Goal: Task Accomplishment & Management: Manage account settings

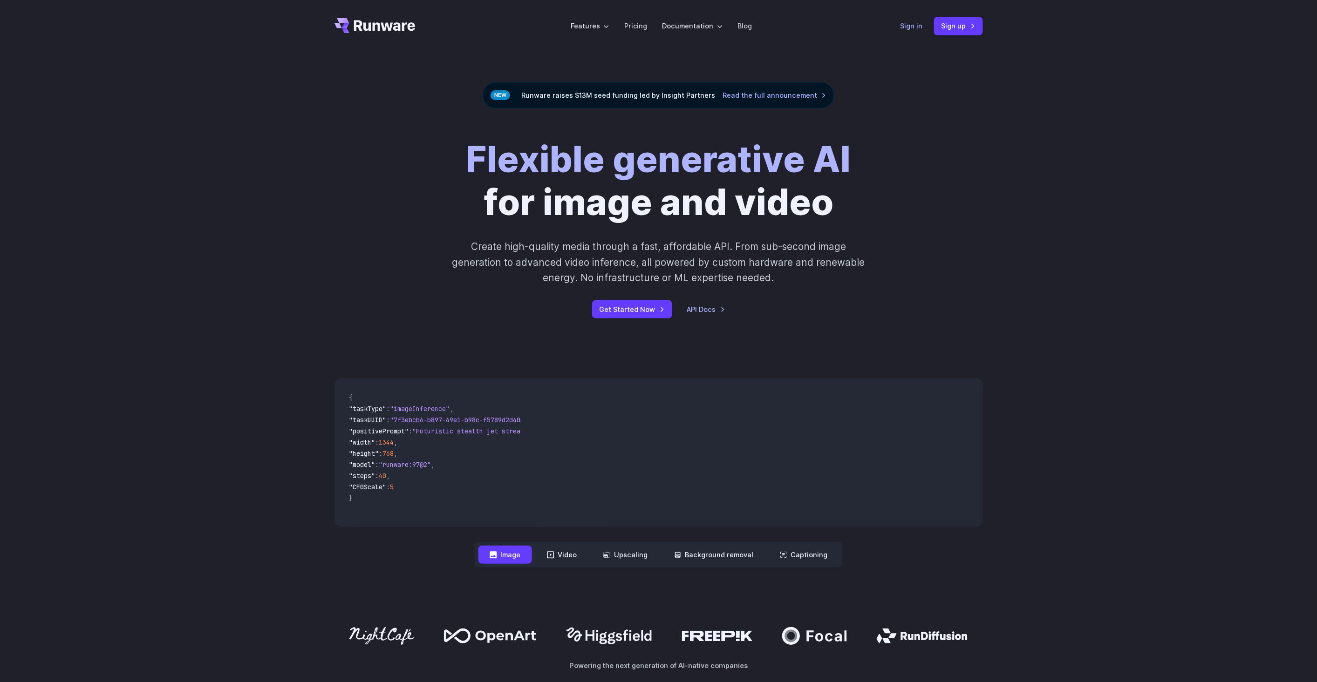
click at [918, 25] on link "Sign in" at bounding box center [911, 25] width 22 height 11
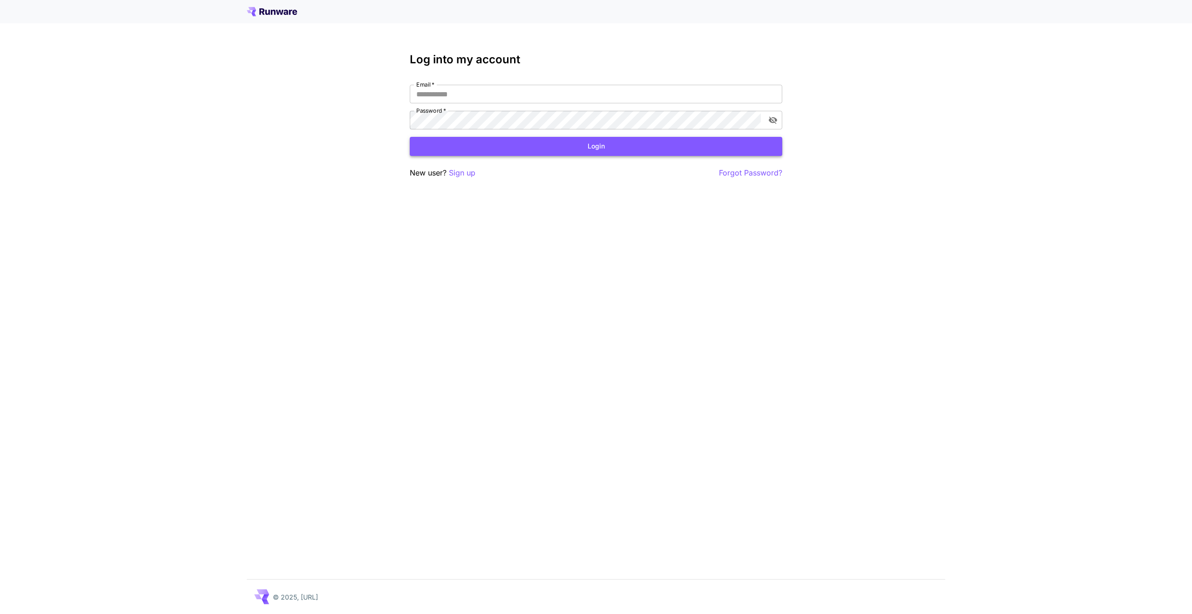
type input "**********"
click at [570, 141] on button "Login" at bounding box center [596, 146] width 373 height 19
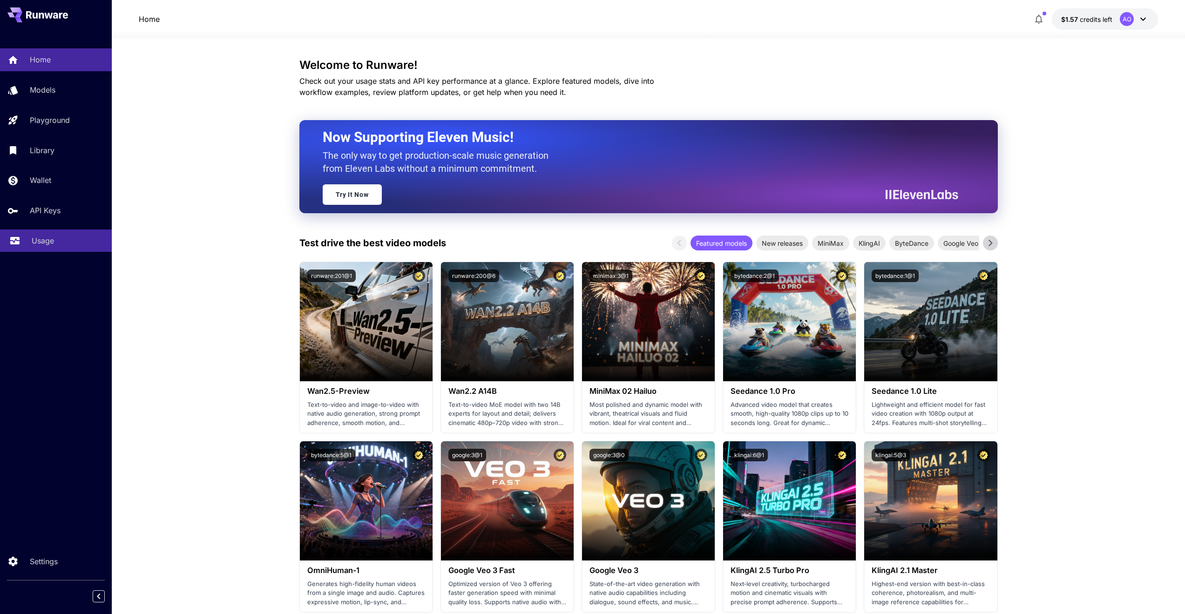
click at [45, 241] on p "Usage" at bounding box center [43, 240] width 22 height 11
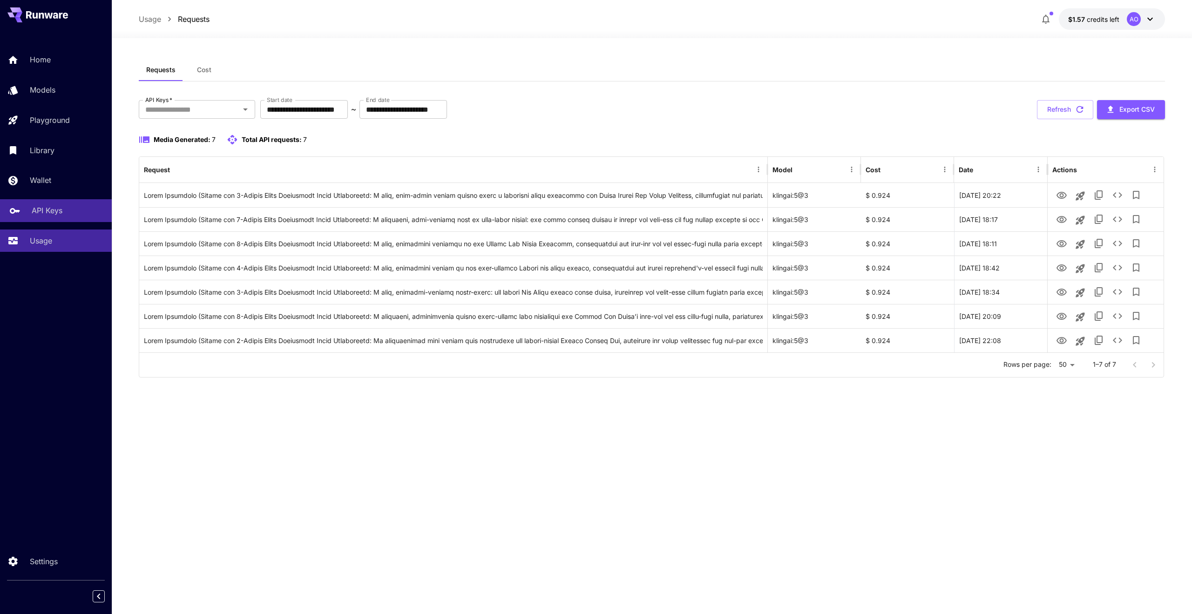
click at [14, 210] on icon at bounding box center [15, 208] width 10 height 6
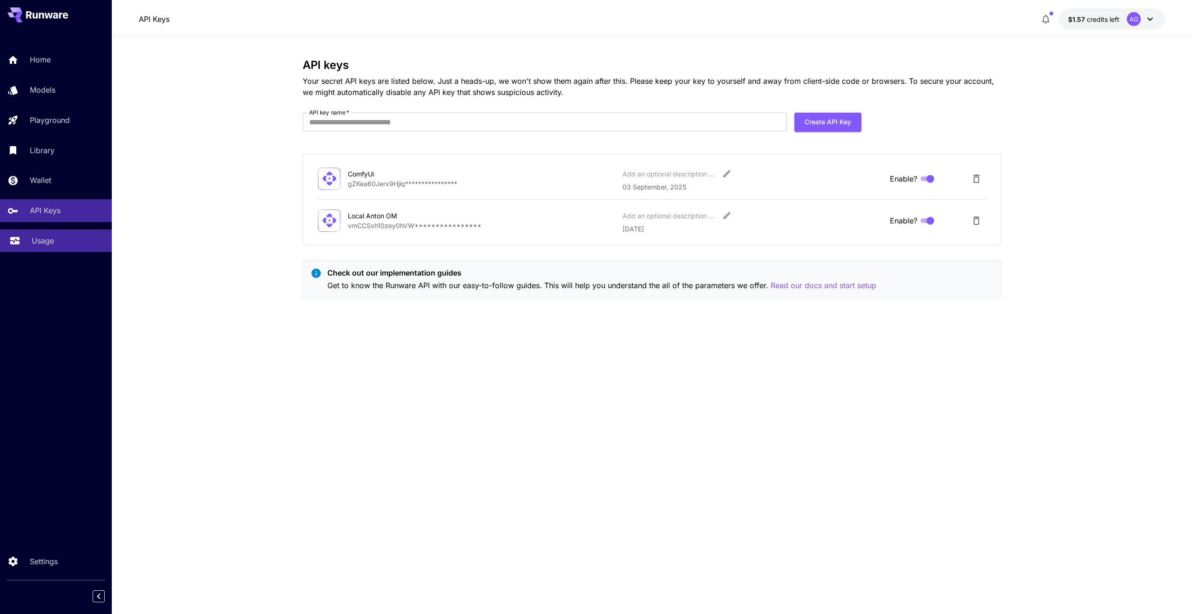
click at [44, 238] on p "Usage" at bounding box center [43, 240] width 22 height 11
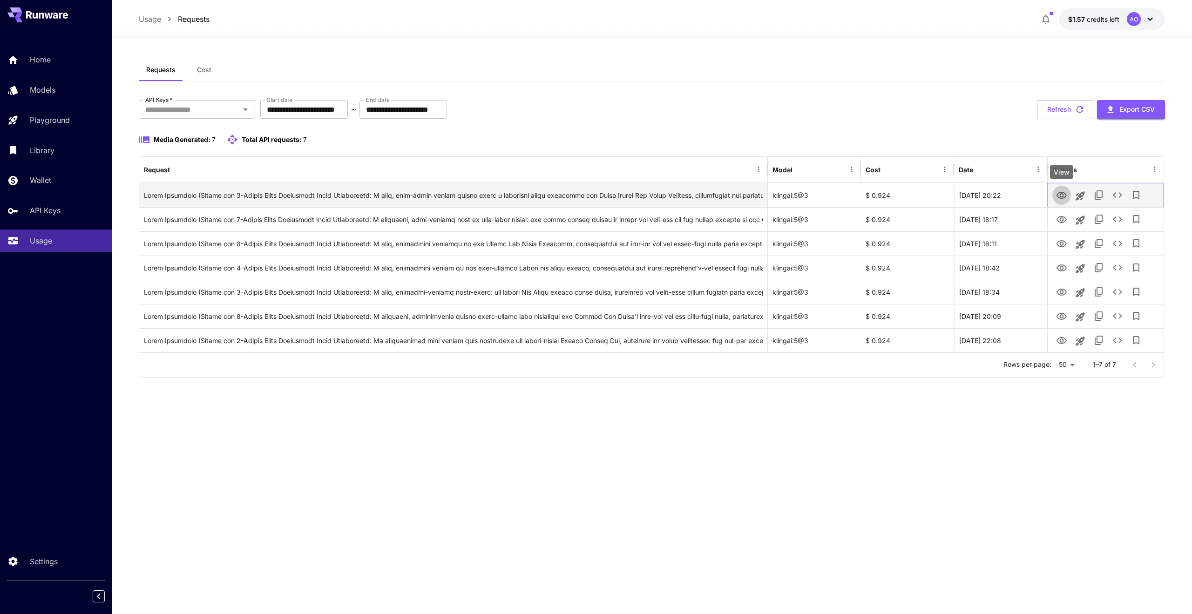
click at [1066, 197] on icon "View" at bounding box center [1062, 195] width 10 height 7
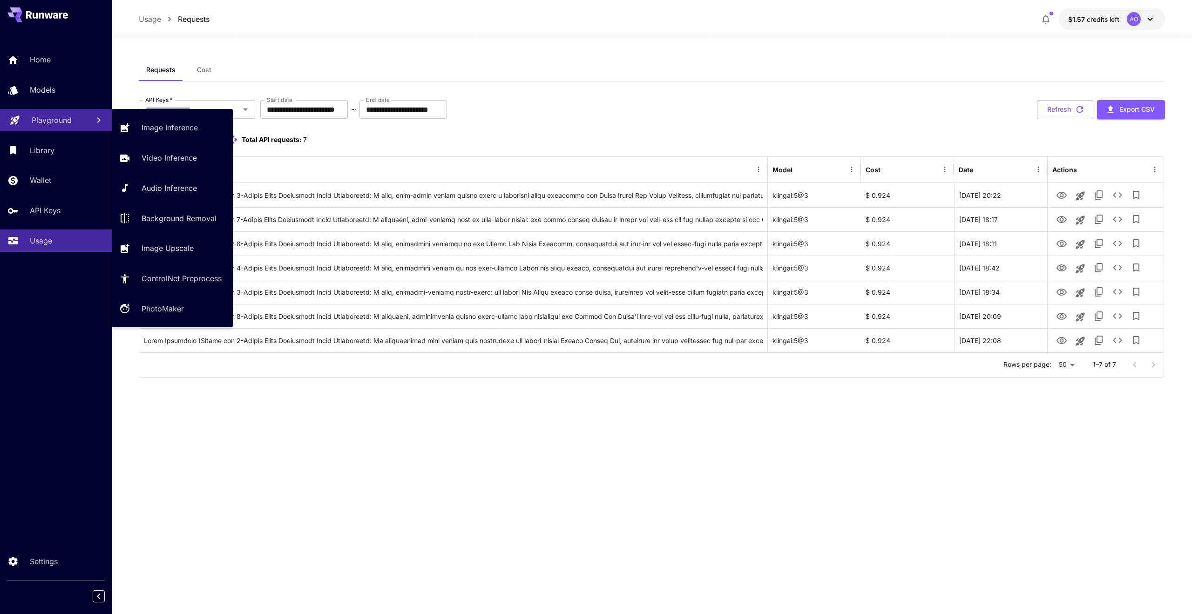
click at [67, 115] on p "Playground" at bounding box center [52, 120] width 40 height 11
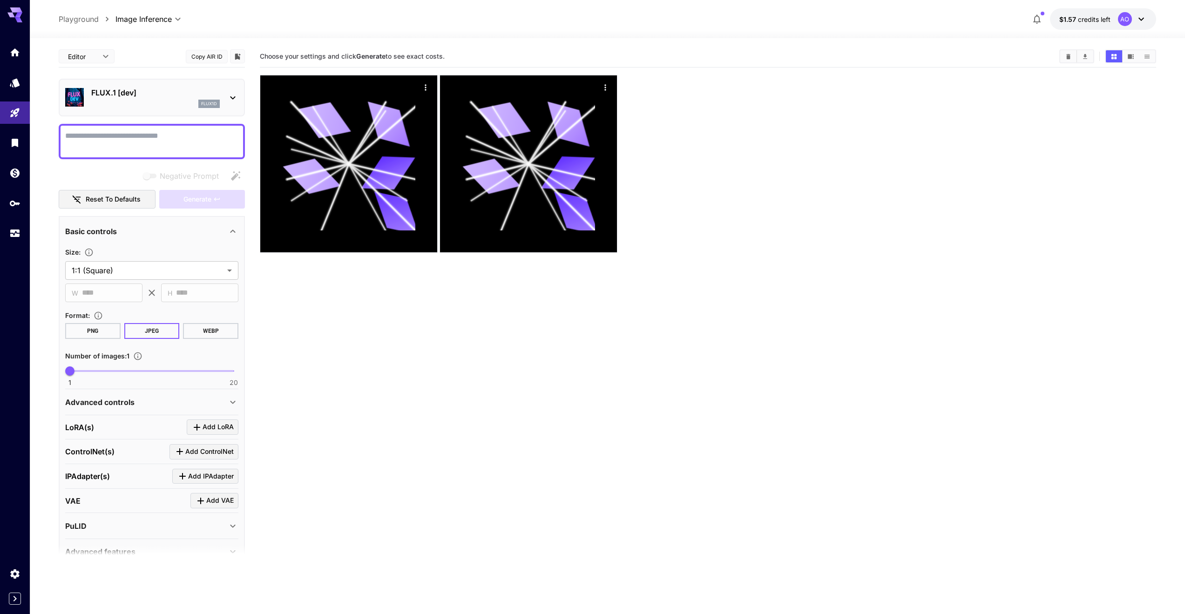
click at [884, 384] on section "Choose your settings and click Generate to see exact costs." at bounding box center [708, 353] width 896 height 614
click at [1072, 18] on span "$1.57" at bounding box center [1068, 19] width 19 height 8
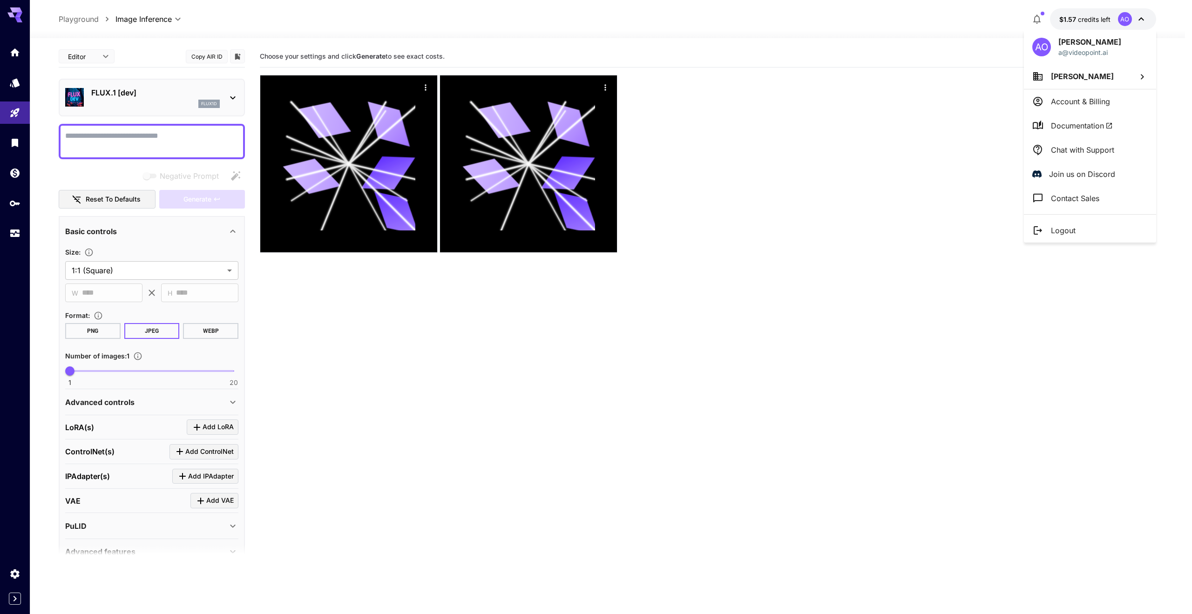
click at [1072, 85] on li "Anton Omelianenko" at bounding box center [1090, 76] width 132 height 25
click at [9, 109] on div at bounding box center [596, 307] width 1192 height 614
click at [13, 111] on div at bounding box center [596, 307] width 1192 height 614
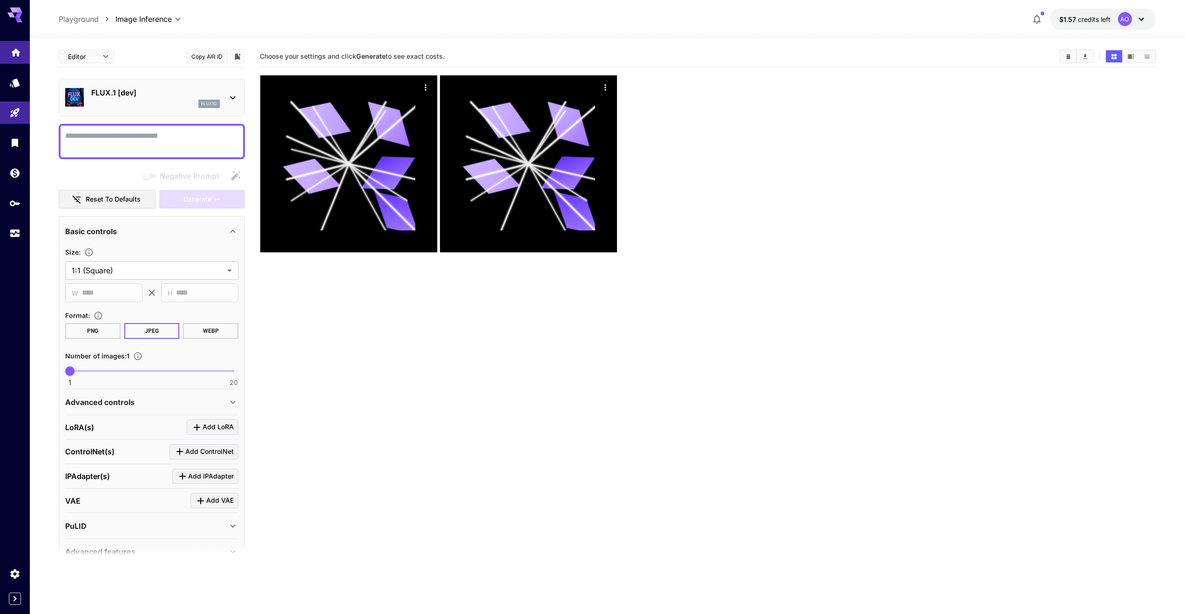
click at [21, 54] on icon "Home" at bounding box center [15, 49] width 11 height 11
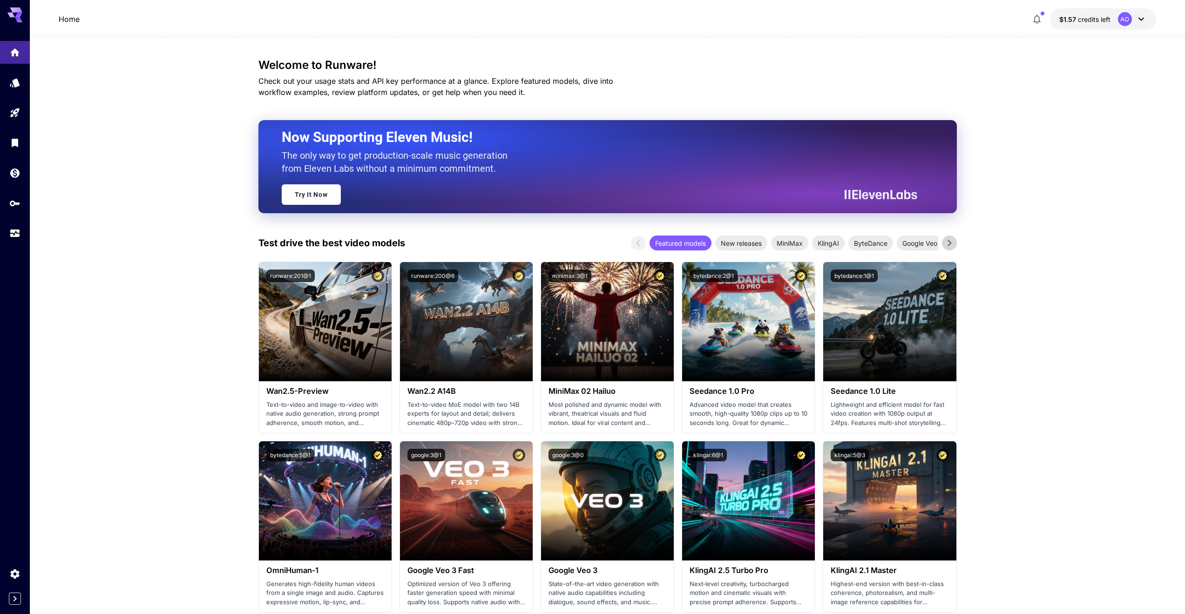
click at [1070, 36] on div at bounding box center [607, 32] width 1155 height 11
click at [1084, 21] on span "credits left" at bounding box center [1094, 19] width 33 height 8
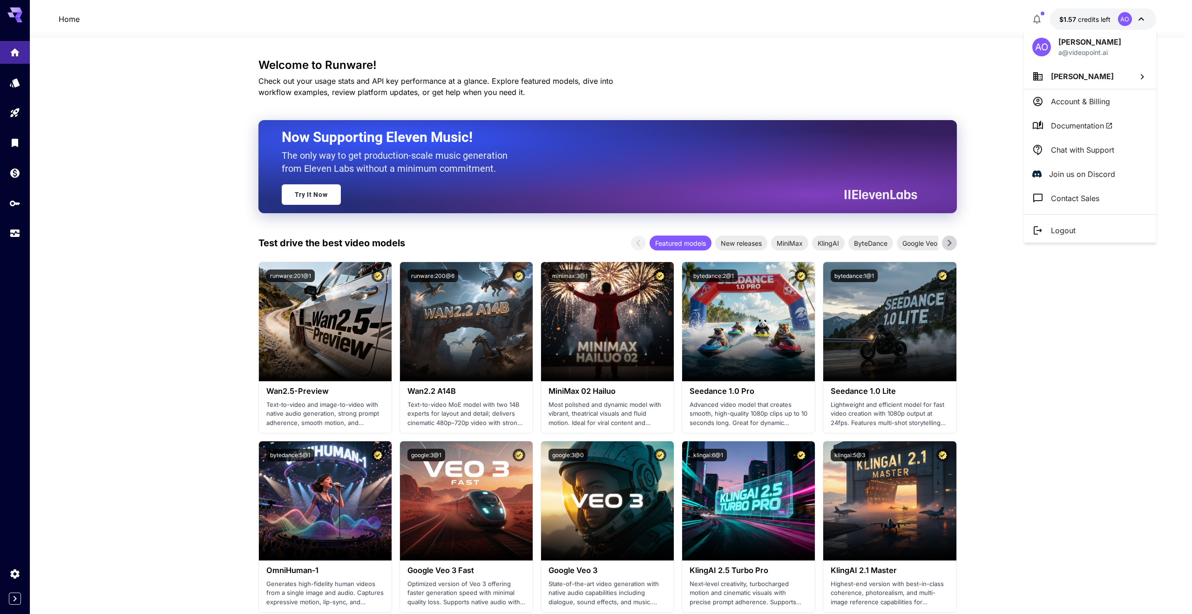
click at [1083, 107] on p "Account & Billing" at bounding box center [1080, 101] width 59 height 11
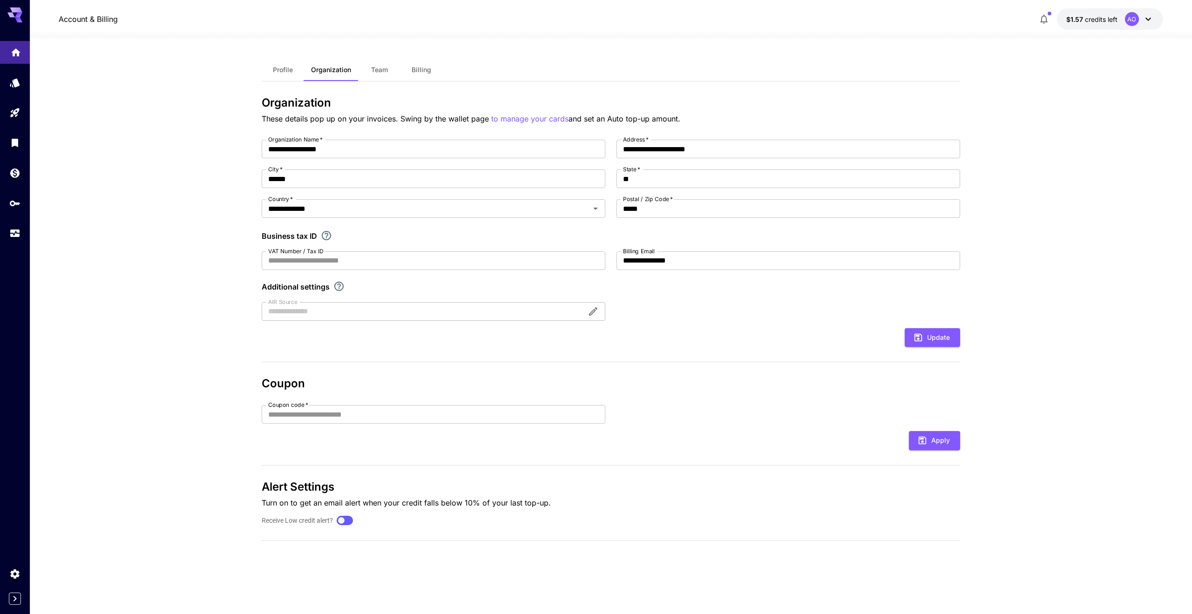
click at [21, 50] on link at bounding box center [15, 52] width 30 height 23
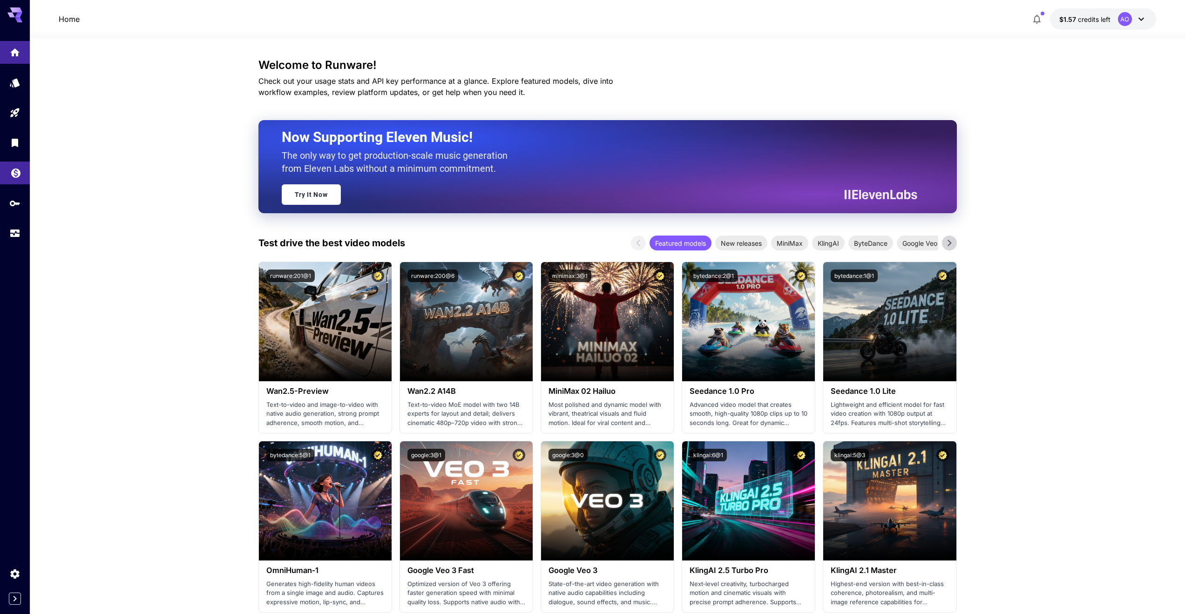
click at [18, 180] on link at bounding box center [15, 173] width 30 height 23
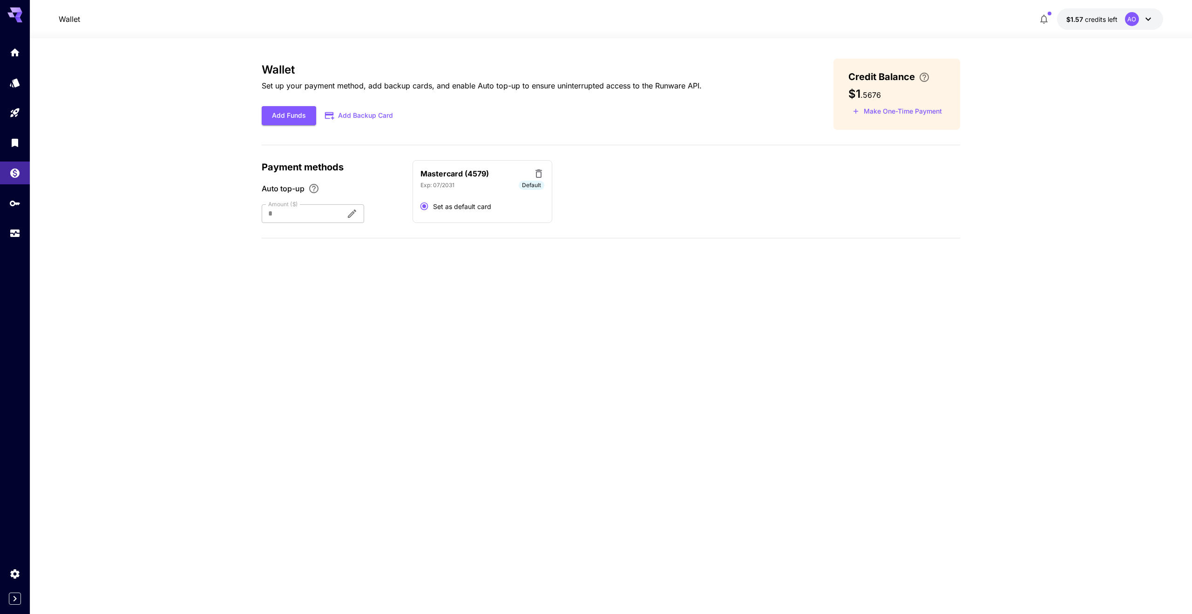
click at [316, 215] on div at bounding box center [300, 213] width 77 height 19
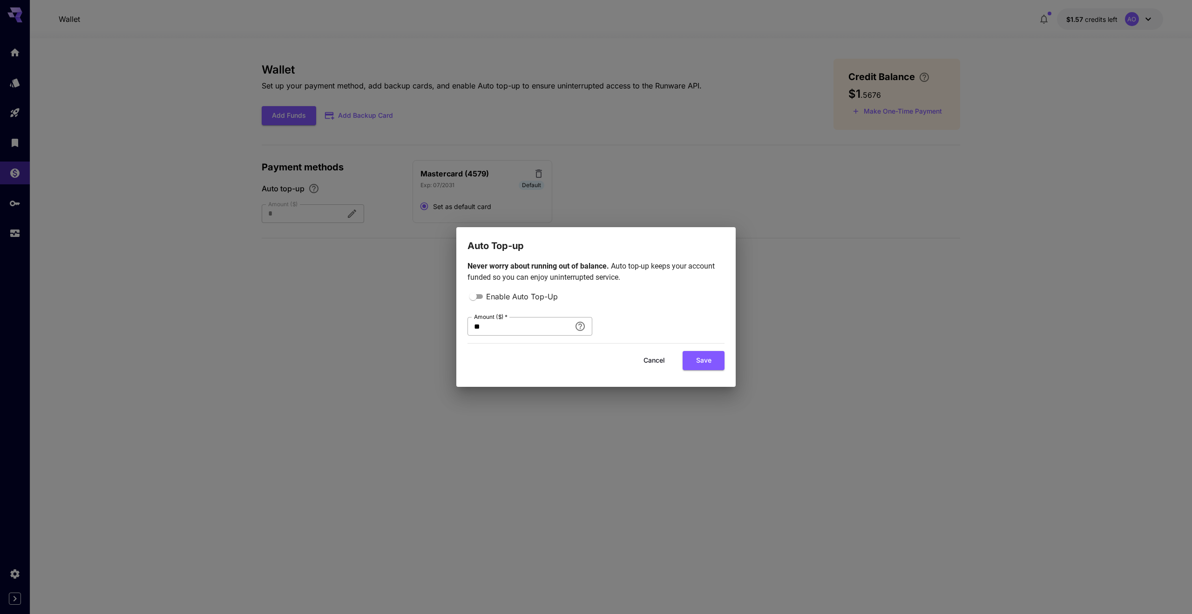
click at [491, 328] on input "**" at bounding box center [519, 326] width 103 height 19
type input "**"
click at [695, 322] on div "Enable Auto Top-Up Amount ($)   * ** Amount ($)   *" at bounding box center [596, 313] width 257 height 45
click at [613, 187] on div "Auto Top-up Never worry about running out of balance. Auto top-up keeps your ac…" at bounding box center [596, 307] width 1192 height 614
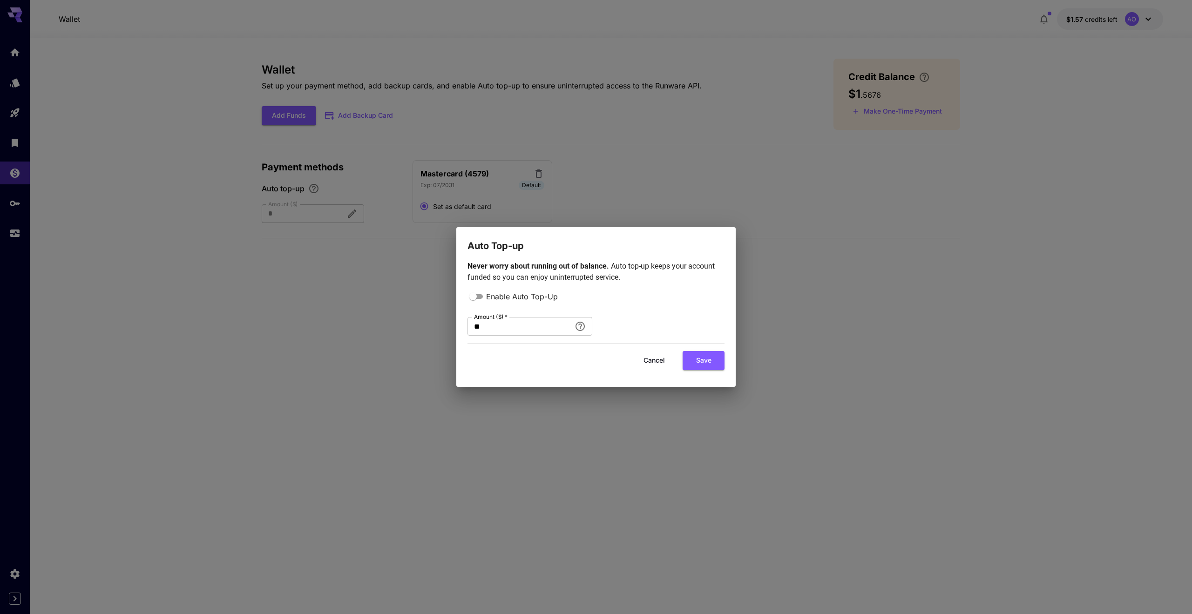
drag, startPoint x: 655, startPoint y: 347, endPoint x: 652, endPoint y: 355, distance: 8.4
click at [655, 347] on div "Cancel Save" at bounding box center [596, 356] width 257 height 27
click at [652, 358] on button "Cancel" at bounding box center [654, 360] width 42 height 19
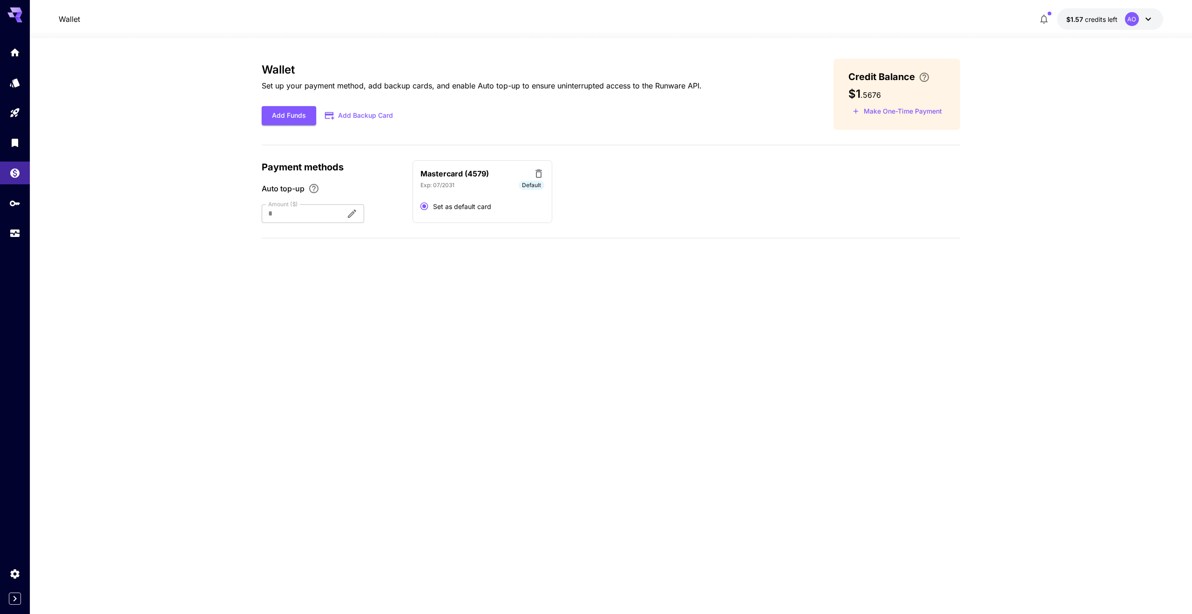
click at [445, 170] on p "Mastercard (4579)" at bounding box center [455, 173] width 68 height 11
click at [453, 198] on label "Set as default card" at bounding box center [453, 206] width 76 height 18
click at [467, 183] on div "Exp: 07/2031 Default" at bounding box center [483, 185] width 124 height 9
click at [463, 182] on div "Exp: 07/2031 Default" at bounding box center [483, 185] width 124 height 9
click at [463, 181] on div "Exp: 07/2031 Default" at bounding box center [483, 185] width 124 height 9
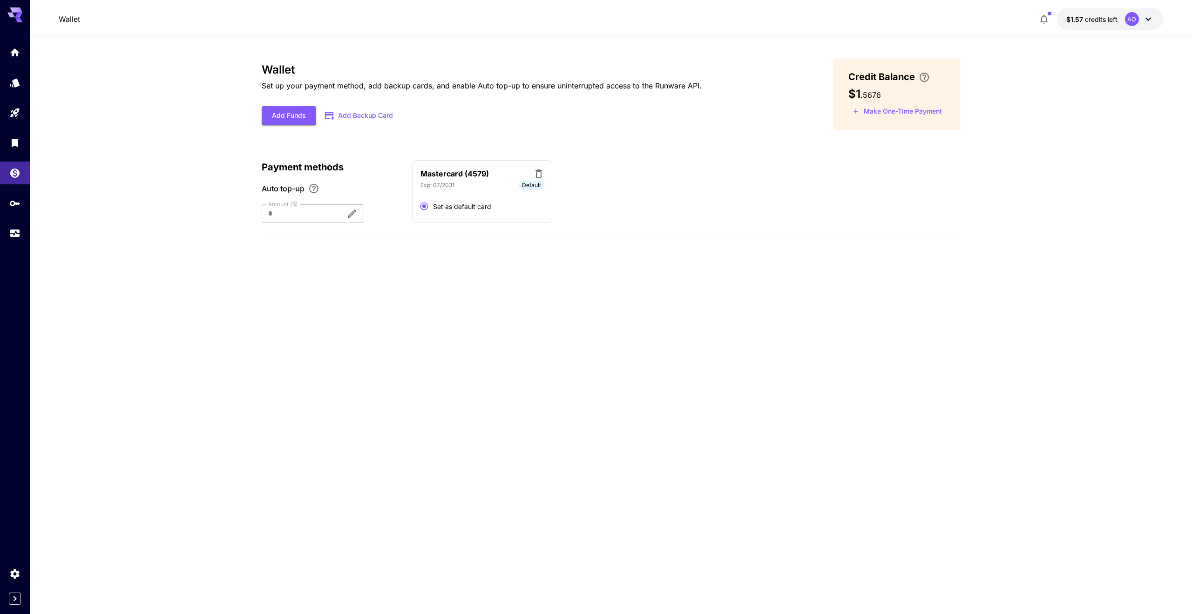
click at [459, 174] on p "Mastercard (4579)" at bounding box center [455, 173] width 68 height 11
click at [478, 170] on p "Mastercard (4579)" at bounding box center [455, 173] width 68 height 11
click at [326, 213] on div at bounding box center [300, 213] width 77 height 19
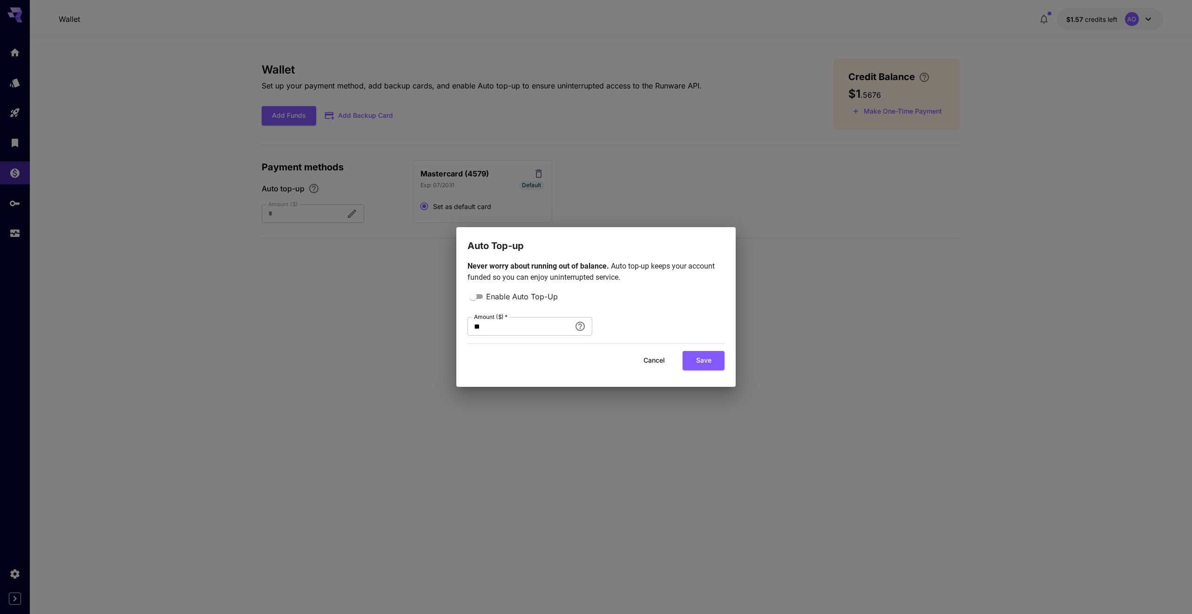
click at [326, 213] on div "Auto Top-up Never worry about running out of balance. Auto top-up keeps your ac…" at bounding box center [596, 307] width 1192 height 614
click at [500, 322] on input "**" at bounding box center [519, 326] width 103 height 19
type input "**"
click at [706, 362] on button "Save" at bounding box center [704, 360] width 42 height 19
